Goal: Find specific page/section

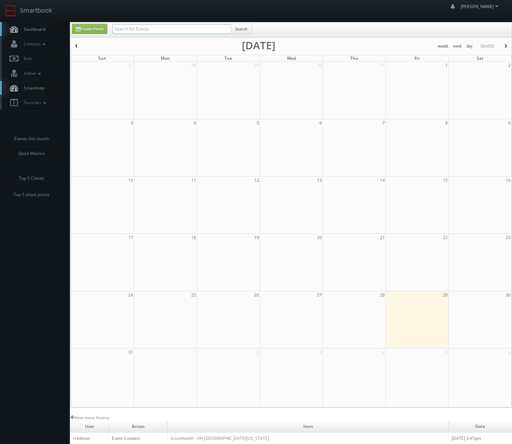
click at [163, 30] on input "text" at bounding box center [172, 29] width 119 height 10
type input "brightstar"
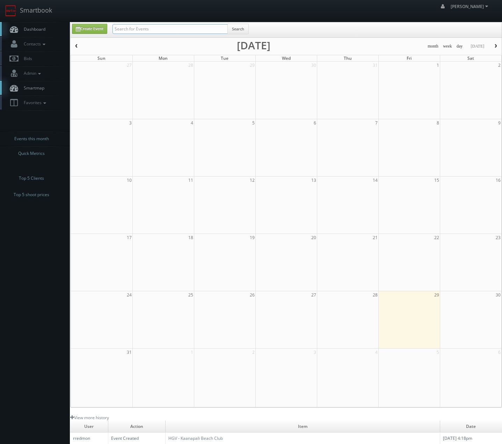
click at [144, 24] on input "text" at bounding box center [170, 29] width 115 height 10
type input "howl at the moon"
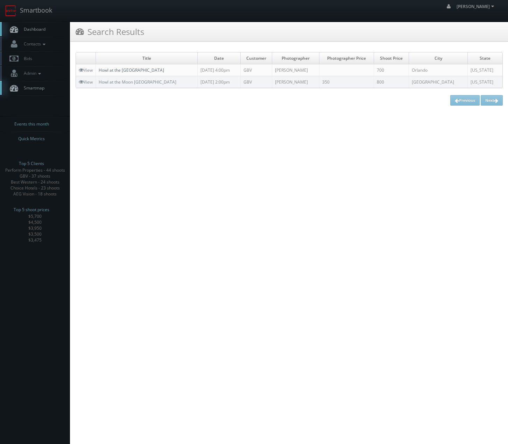
click at [108, 70] on link "Howl at the Moon Orlando" at bounding box center [131, 70] width 65 height 6
